Goal: Find specific page/section: Find specific page/section

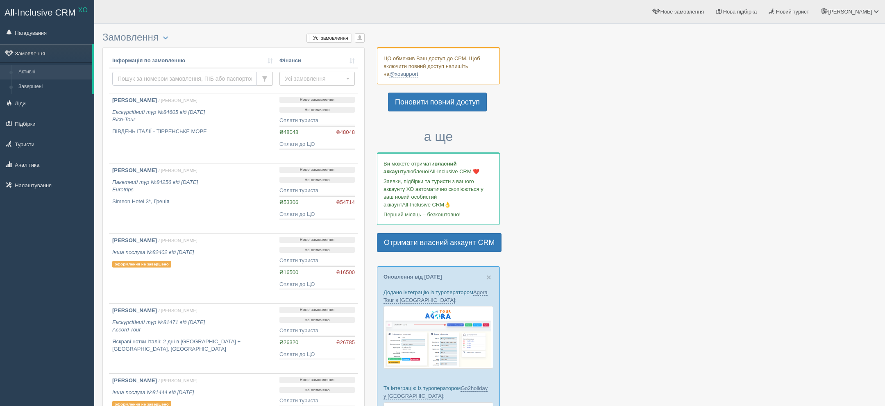
click at [209, 83] on input "text" at bounding box center [184, 79] width 145 height 14
type input "бондік"
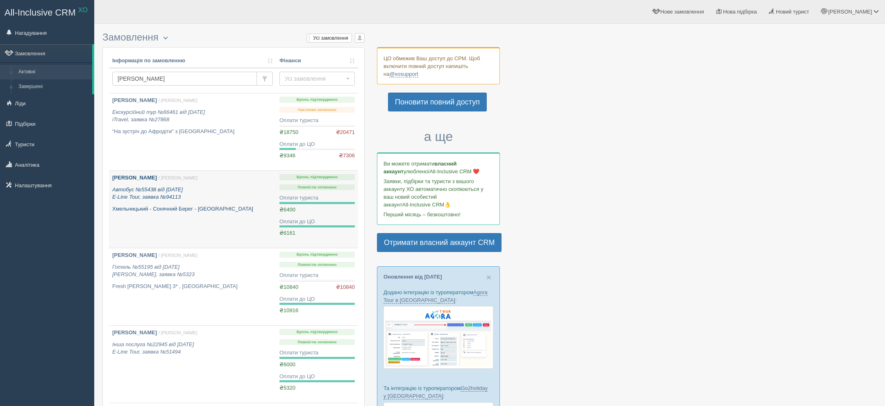
click at [159, 211] on p "Хмельницький - Сонячний Берег - Хмельницький" at bounding box center [192, 209] width 161 height 8
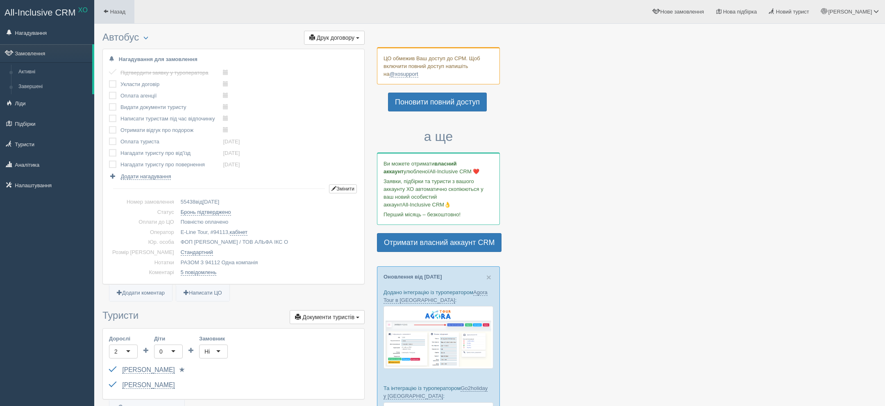
click at [113, 2] on link "Назад" at bounding box center [114, 11] width 40 height 23
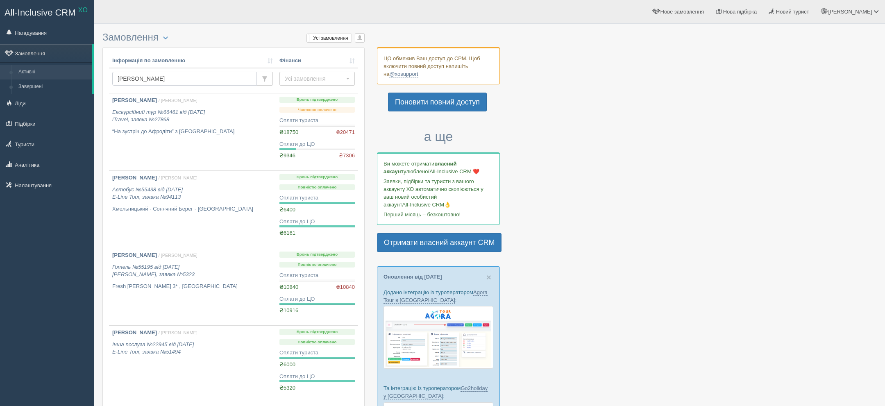
click at [203, 80] on input "[PERSON_NAME]" at bounding box center [184, 79] width 145 height 14
type input "[PERSON_NAME]"
